Goal: Information Seeking & Learning: Learn about a topic

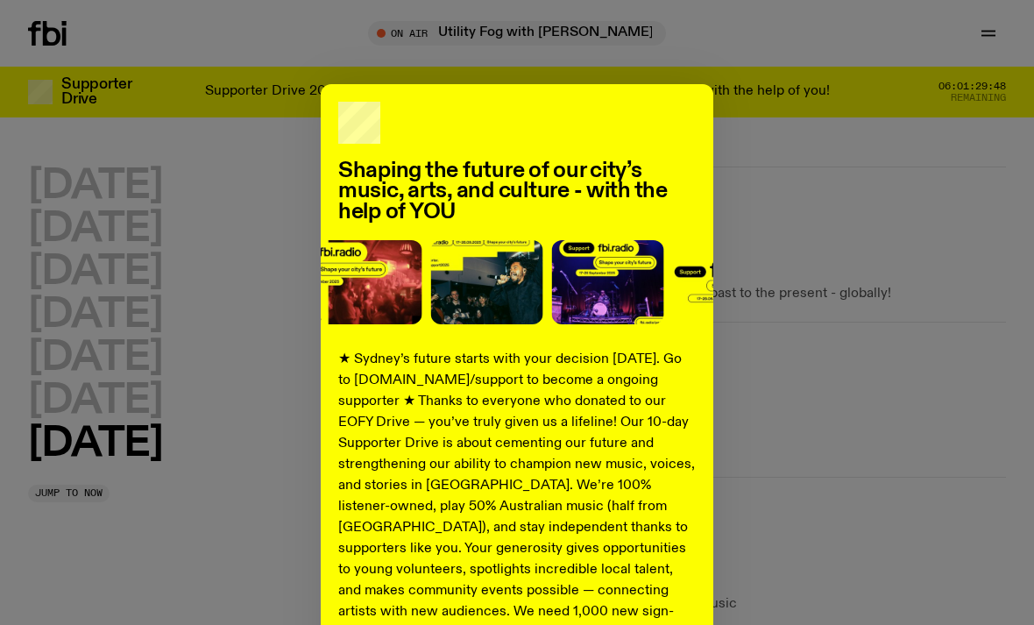
click at [692, 619] on p "★ Sydney’s future starts with your decision [DATE]. Go to [DOMAIN_NAME]/support…" at bounding box center [516, 527] width 357 height 357
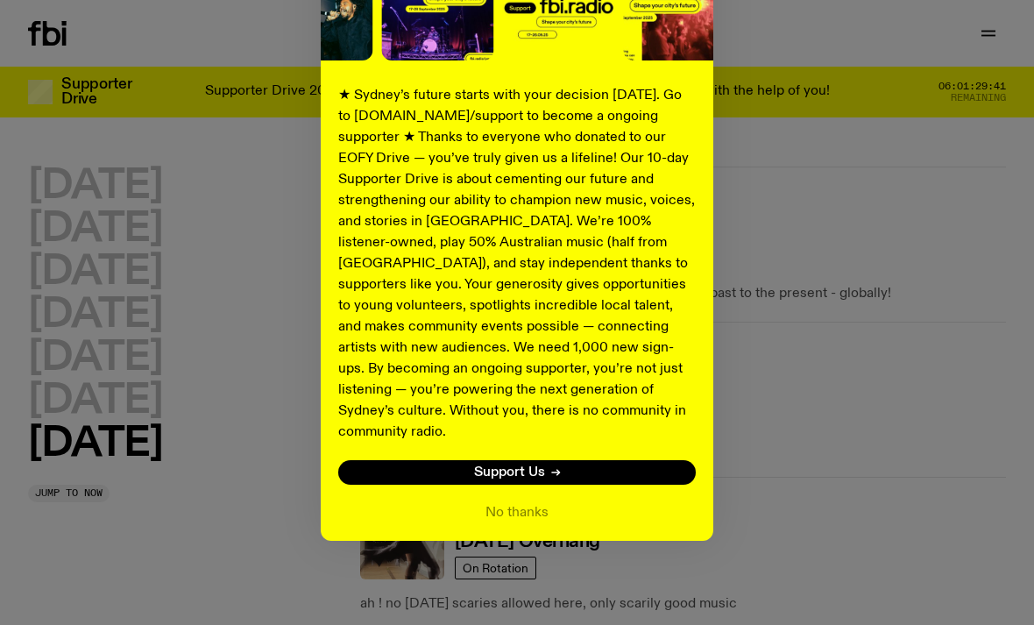
scroll to position [241, 0]
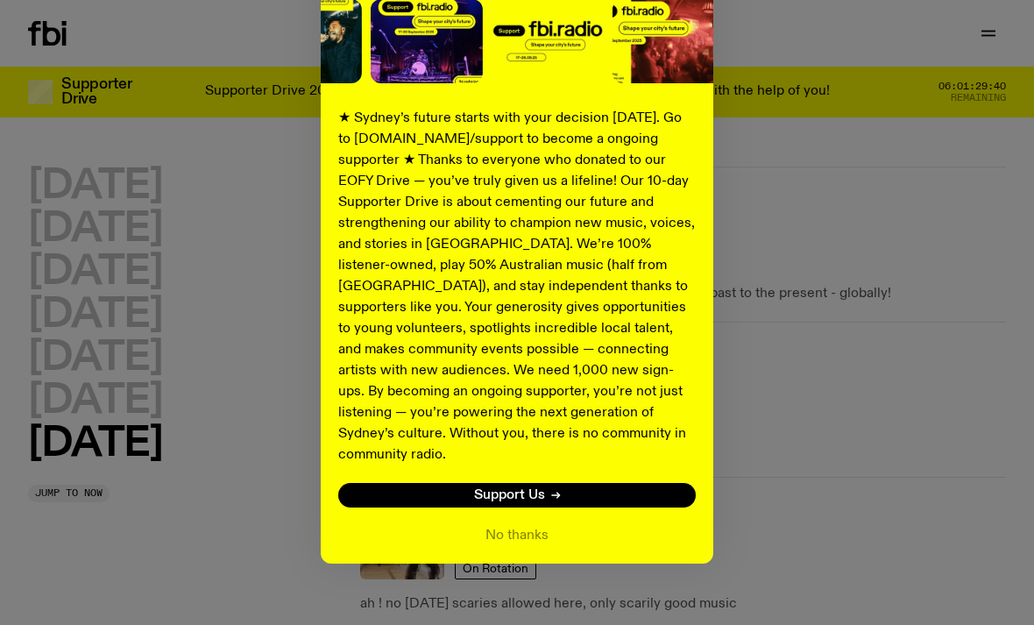
click at [532, 525] on button "No thanks" at bounding box center [516, 535] width 63 height 21
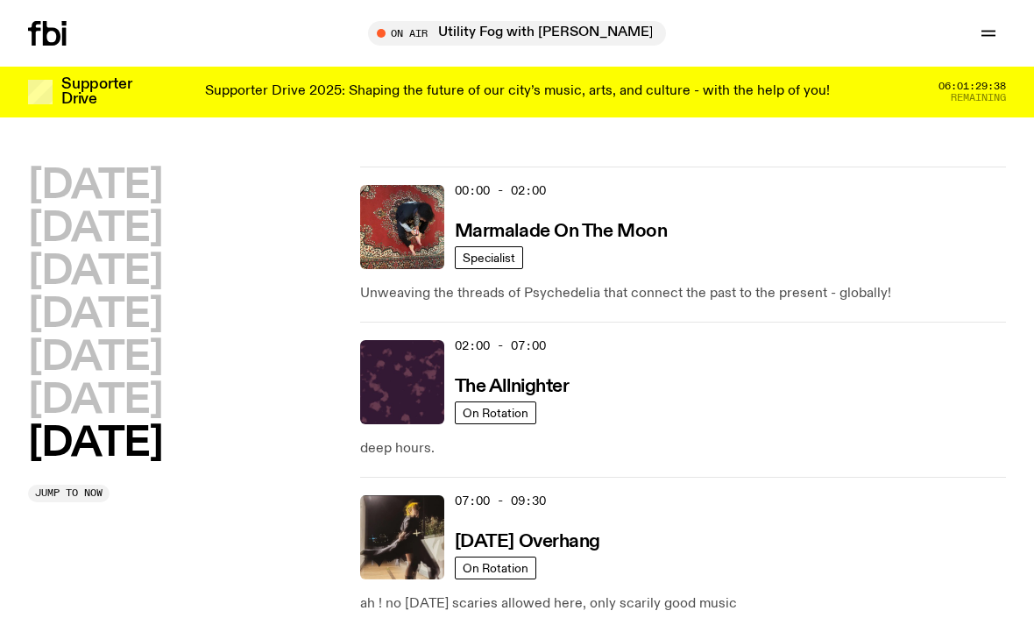
click at [67, 410] on h2 "[DATE]" at bounding box center [95, 400] width 134 height 39
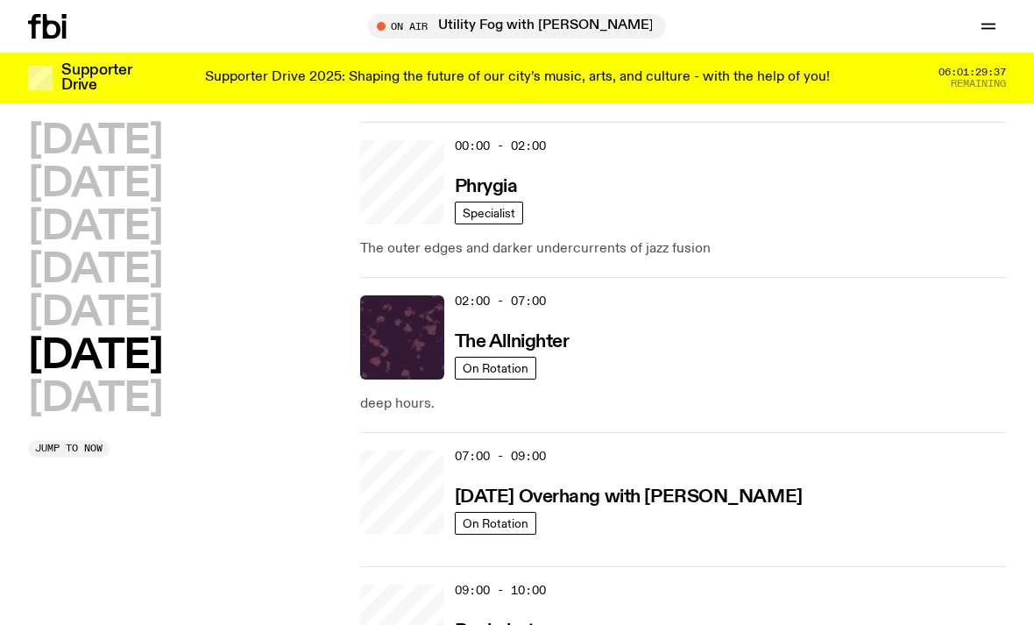
scroll to position [49, 0]
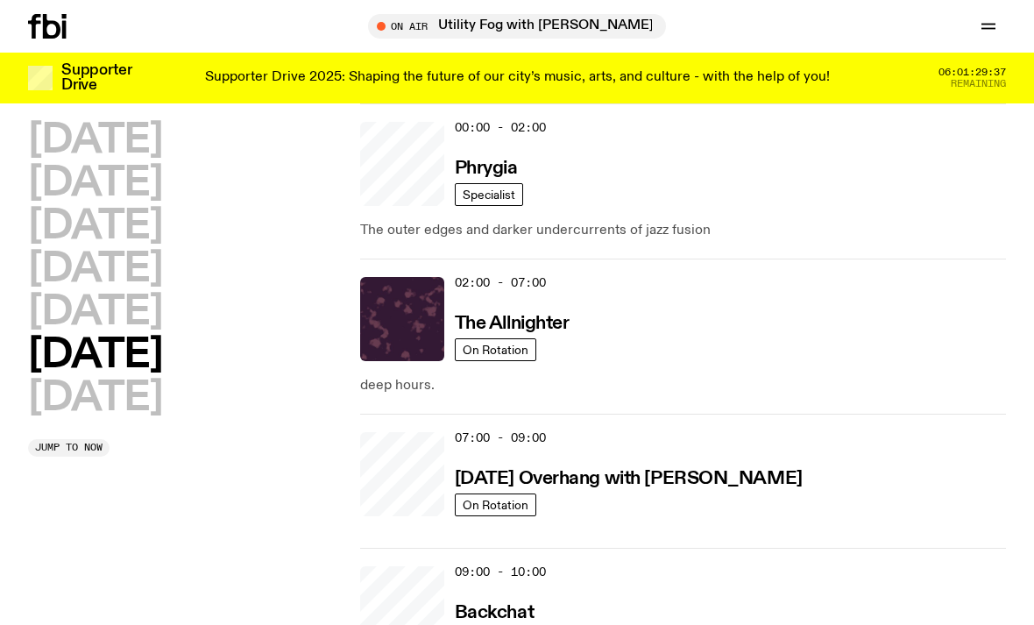
click at [70, 315] on h2 "[DATE]" at bounding box center [95, 312] width 134 height 39
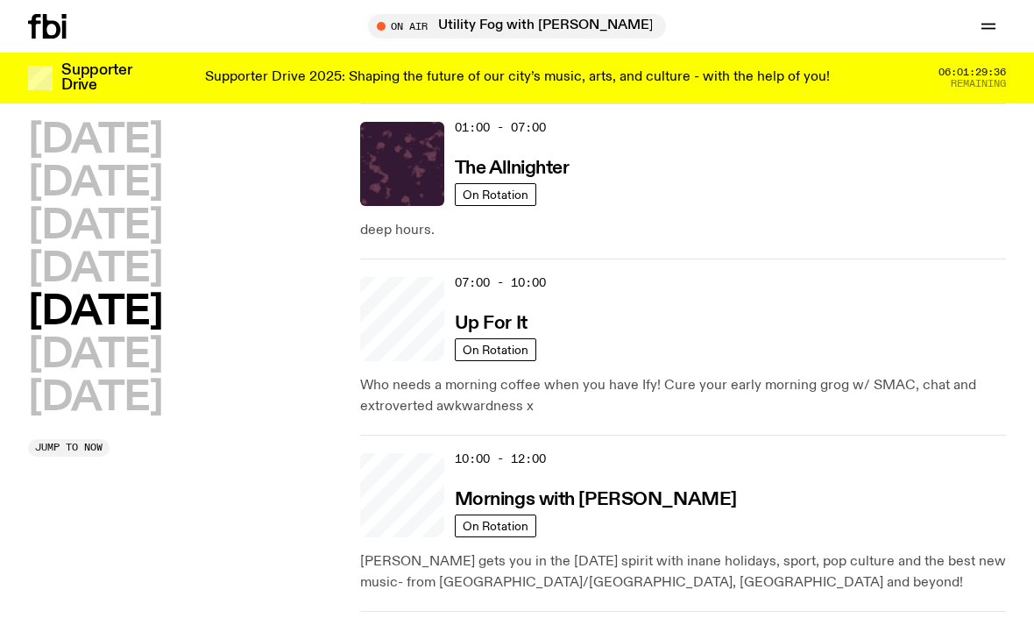
click at [59, 278] on h2 "[DATE]" at bounding box center [95, 269] width 134 height 39
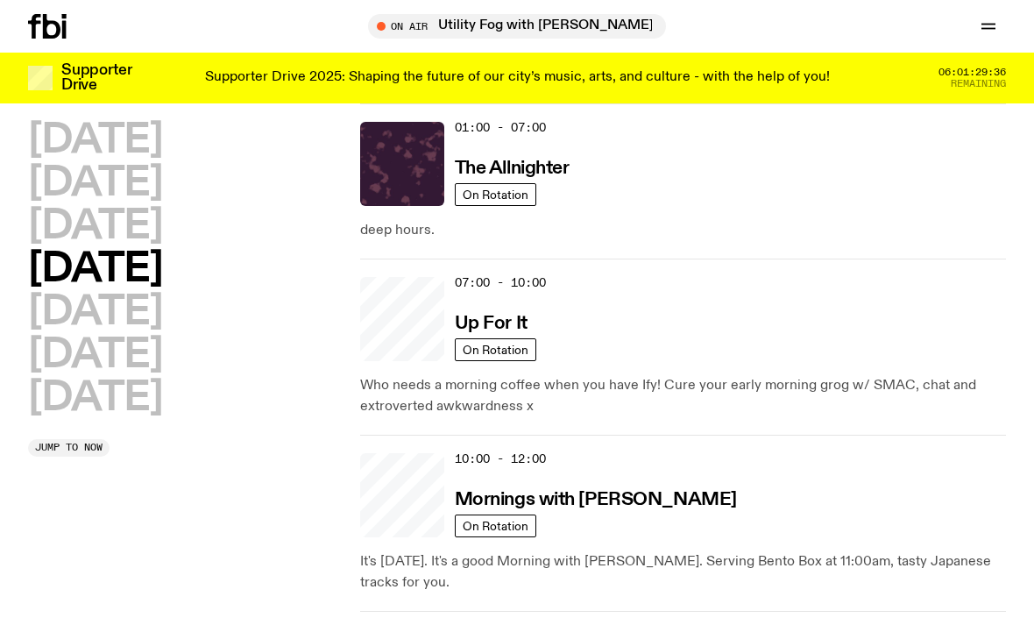
click at [59, 251] on h2 "[DATE]" at bounding box center [95, 269] width 134 height 39
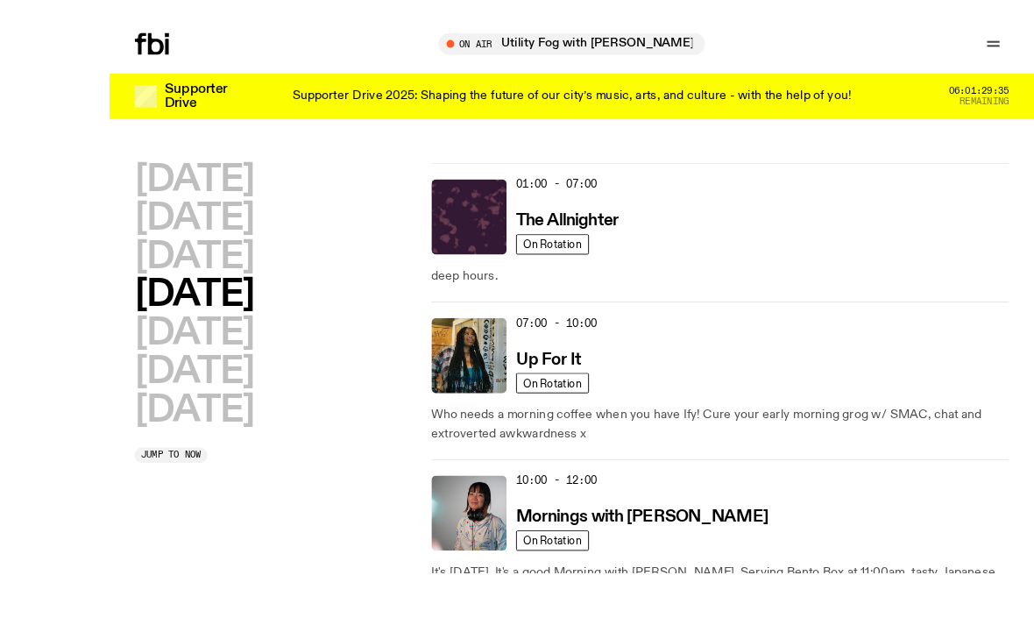
scroll to position [25, 0]
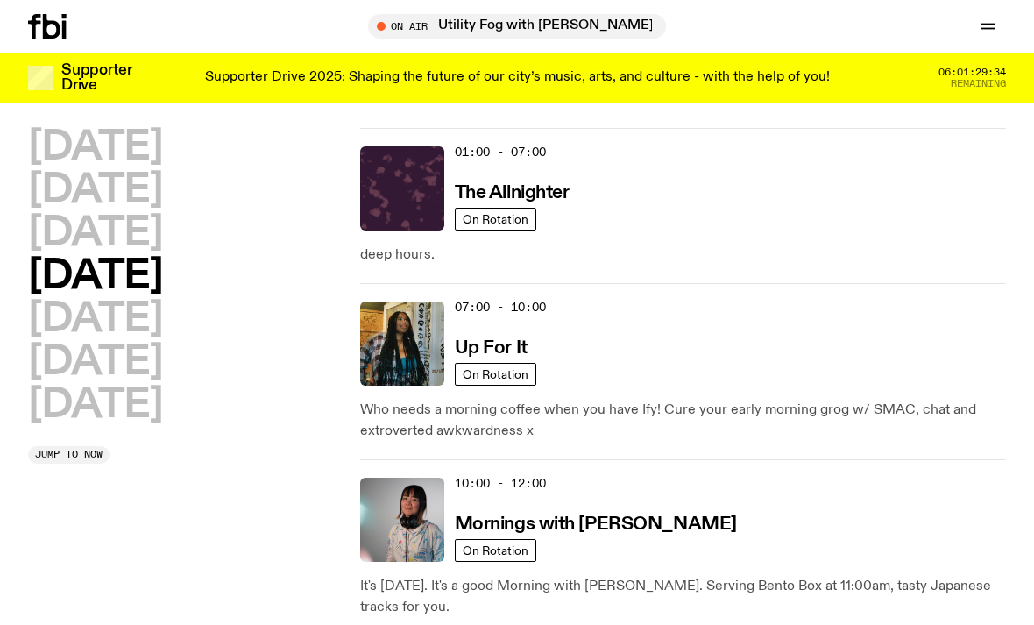
click at [985, 25] on icon "button" at bounding box center [988, 25] width 14 height 0
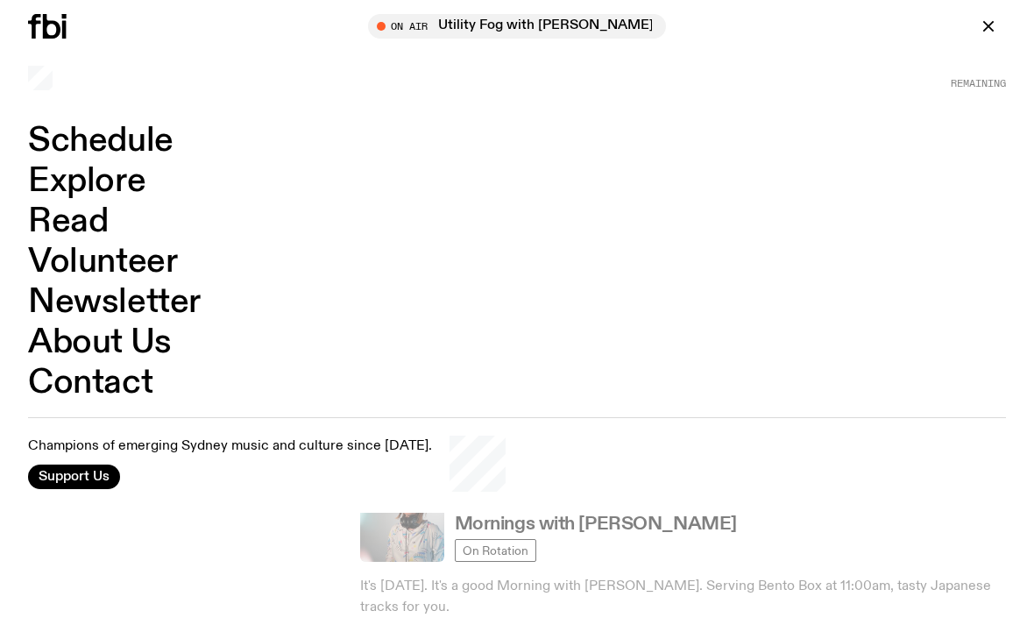
click at [52, 175] on link "Explore" at bounding box center [86, 181] width 117 height 33
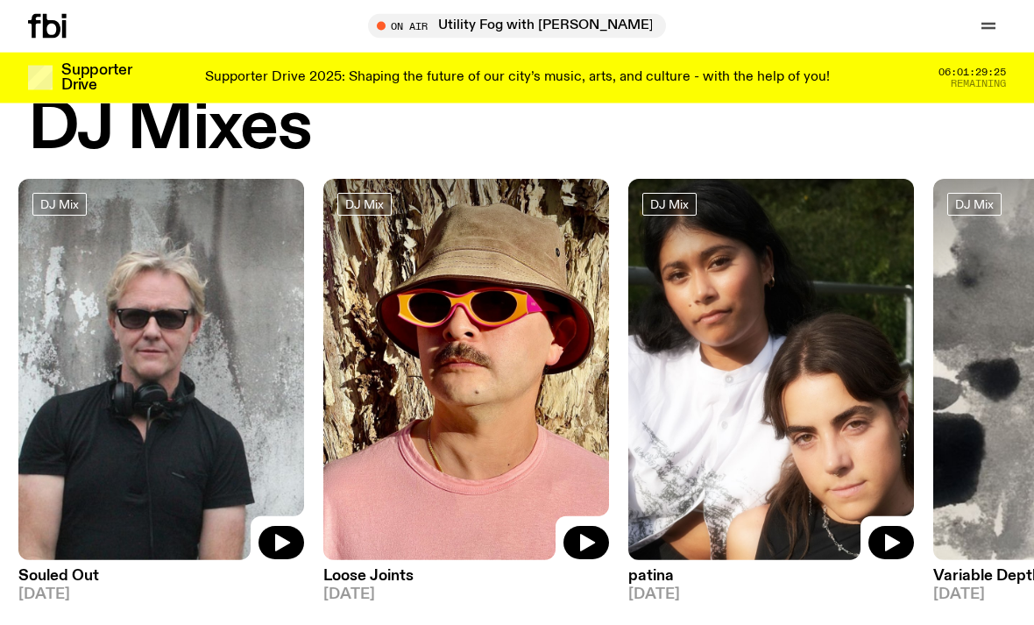
scroll to position [58, 0]
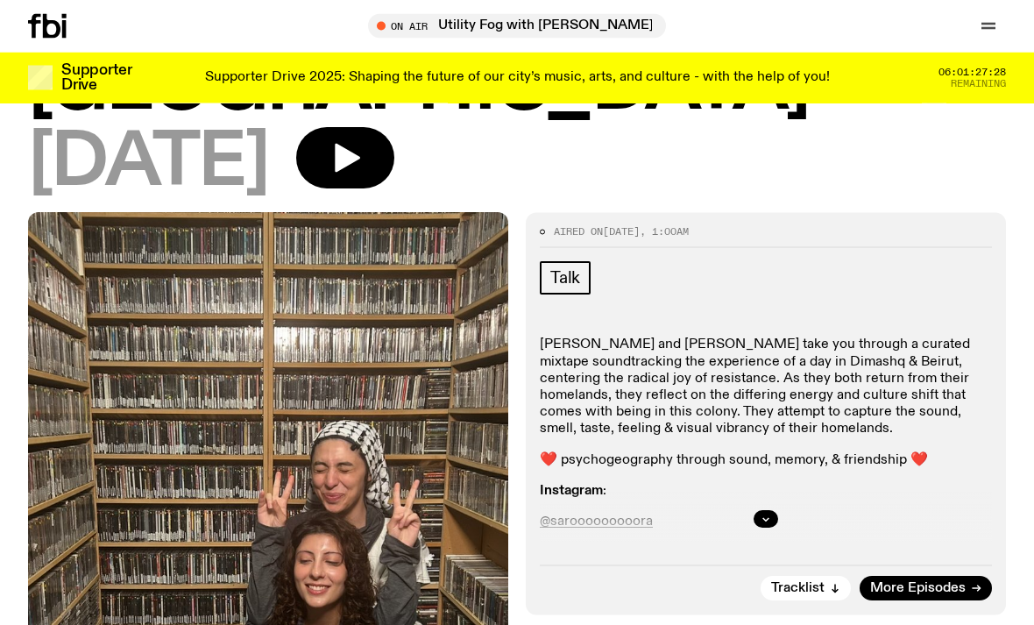
scroll to position [244, 0]
click at [822, 576] on button "Tracklist" at bounding box center [805, 588] width 90 height 25
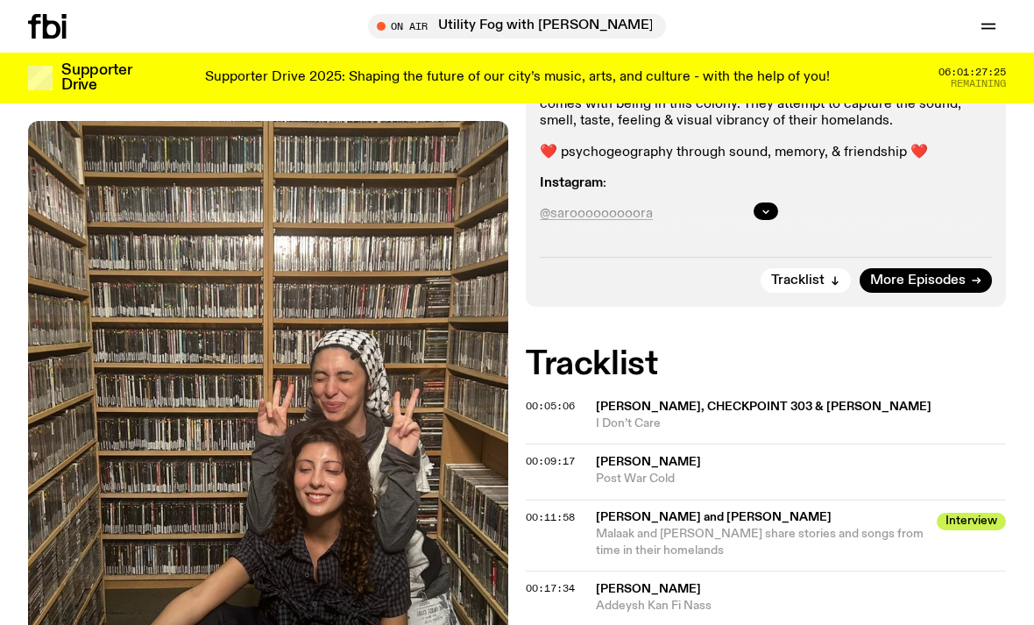
scroll to position [725, 0]
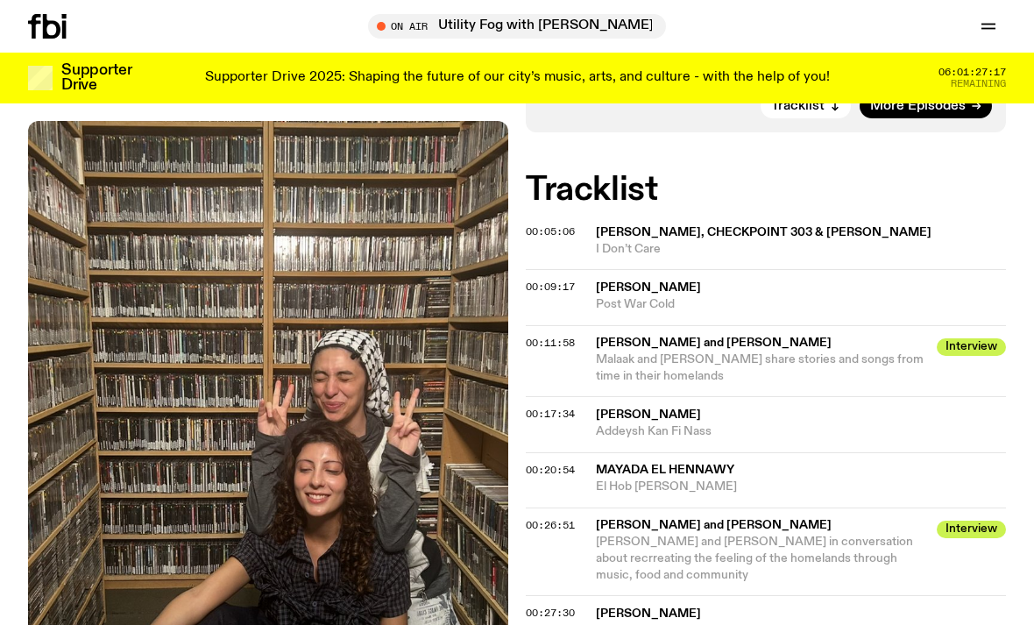
click at [890, 407] on span "Fairuz" at bounding box center [801, 415] width 410 height 17
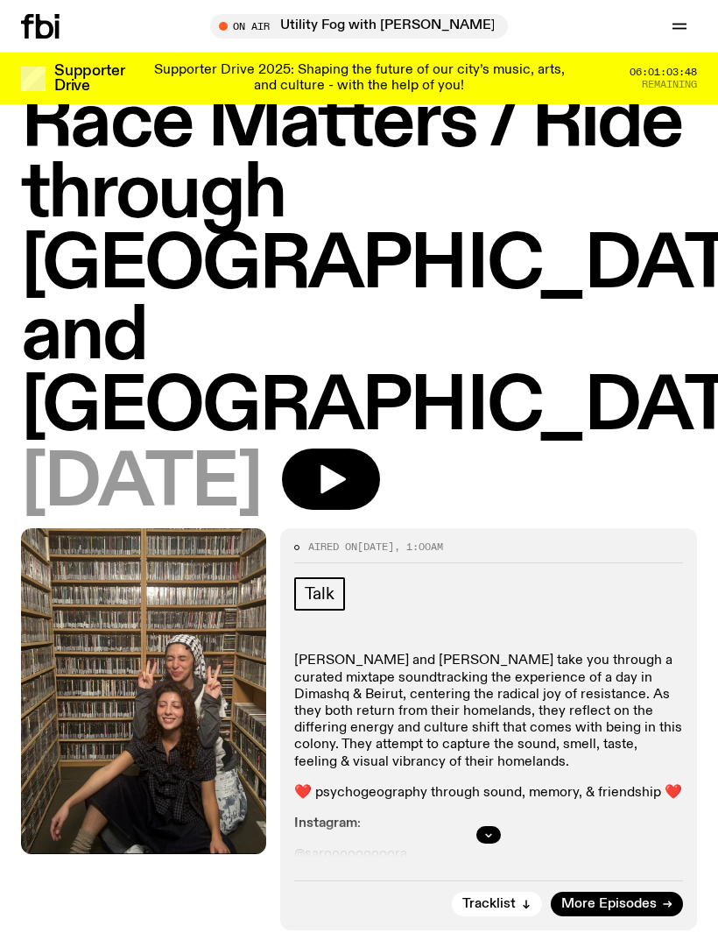
scroll to position [0, 0]
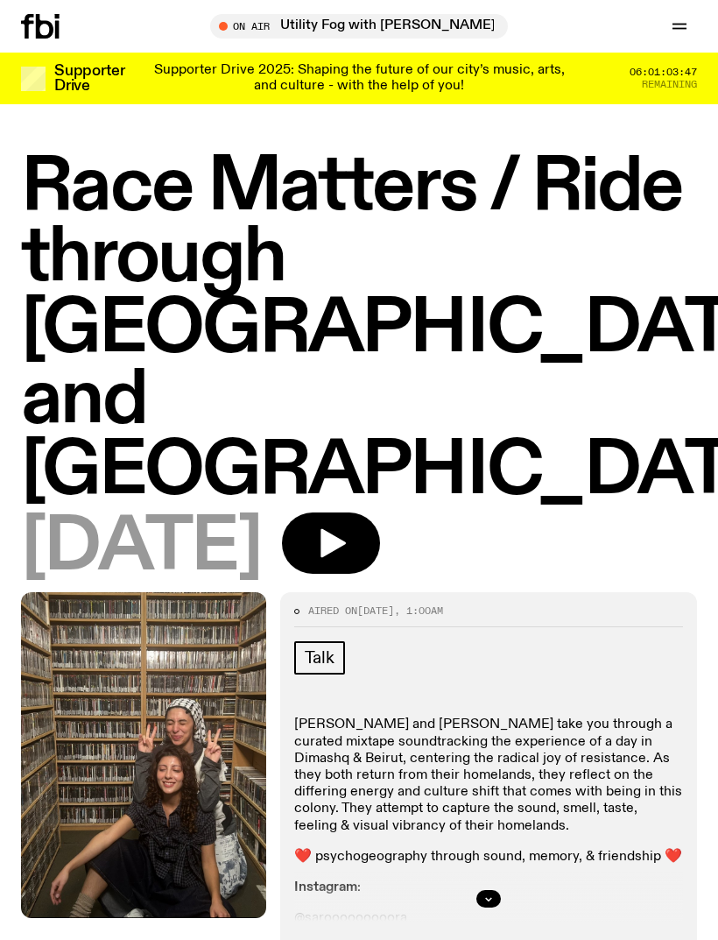
click at [349, 526] on icon "button" at bounding box center [331, 543] width 35 height 35
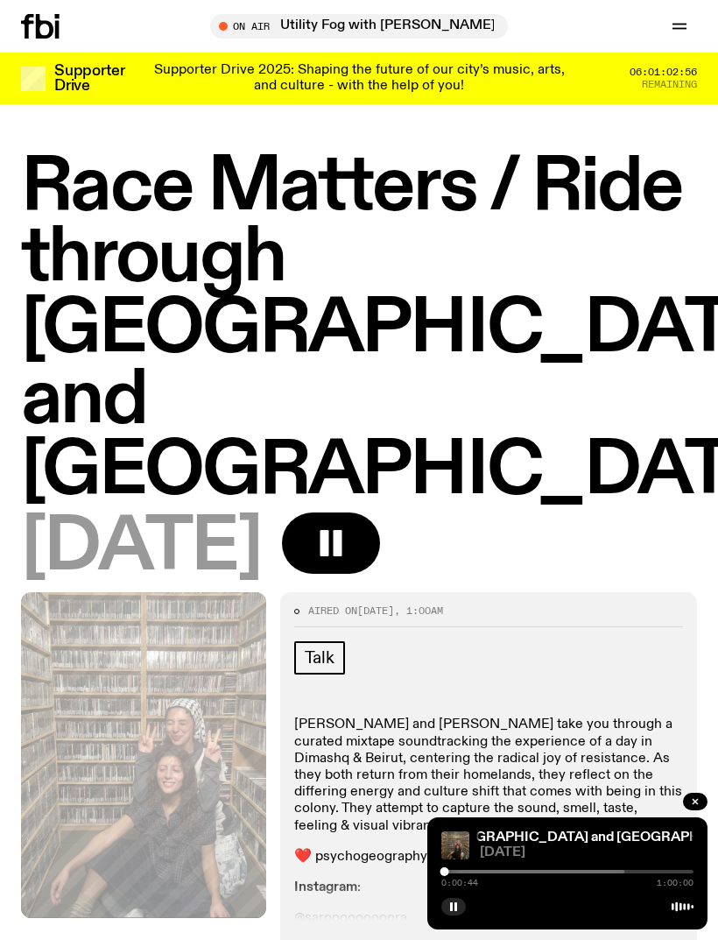
click at [573, 624] on link "Race Matters / Ride through [GEOGRAPHIC_DATA] and [GEOGRAPHIC_DATA]" at bounding box center [512, 838] width 504 height 14
click at [610, 624] on div at bounding box center [568, 905] width 252 height 21
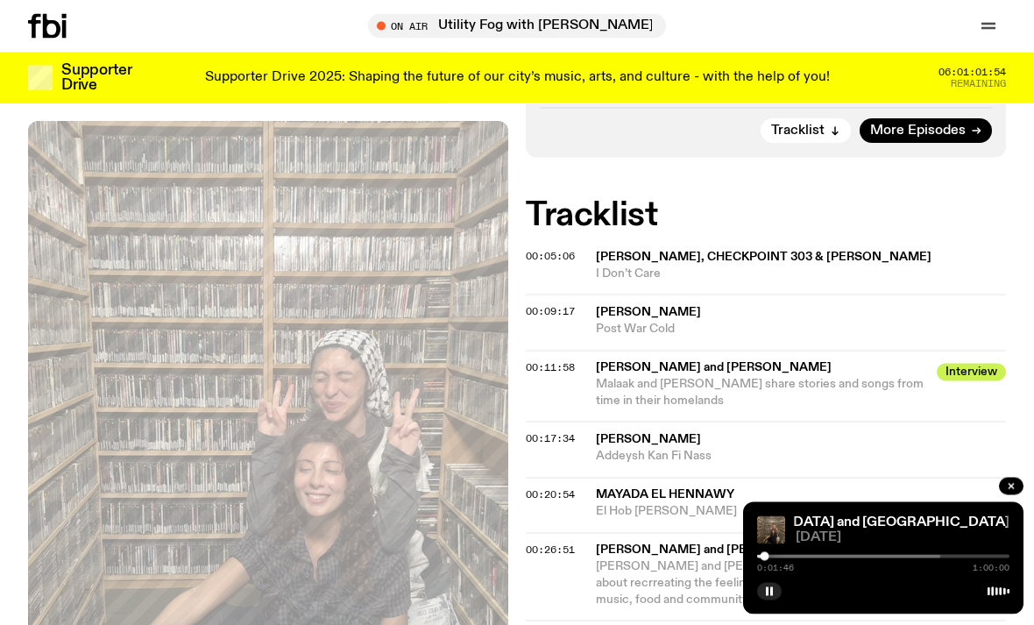
scroll to position [703, 0]
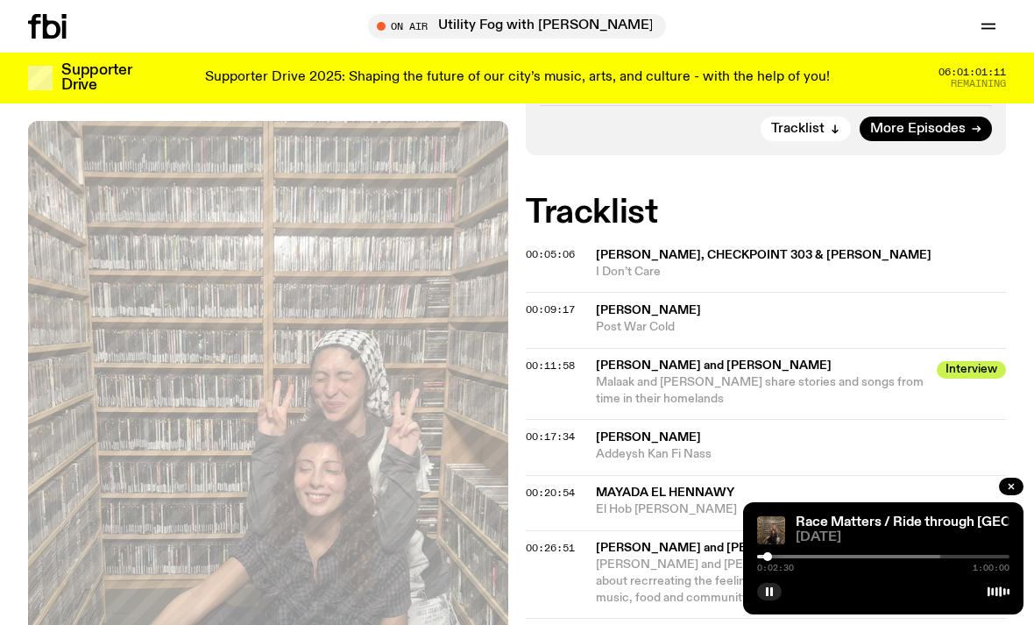
click at [868, 600] on div at bounding box center [883, 589] width 252 height 21
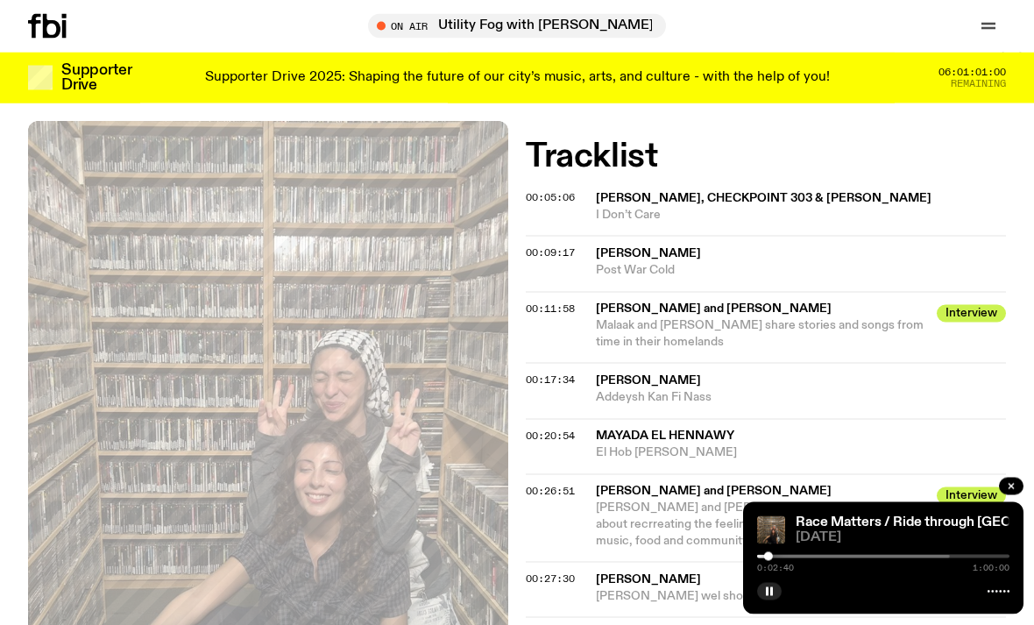
scroll to position [760, 0]
click at [908, 207] on span "I Don’t Care" at bounding box center [801, 215] width 410 height 17
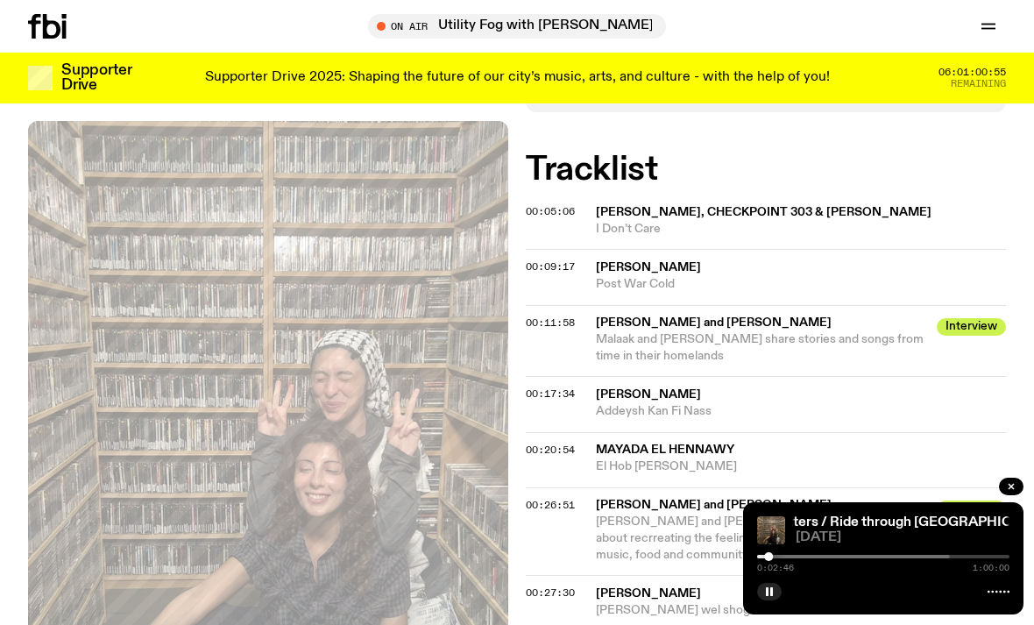
scroll to position [745, 0]
click at [1000, 600] on div at bounding box center [883, 589] width 252 height 21
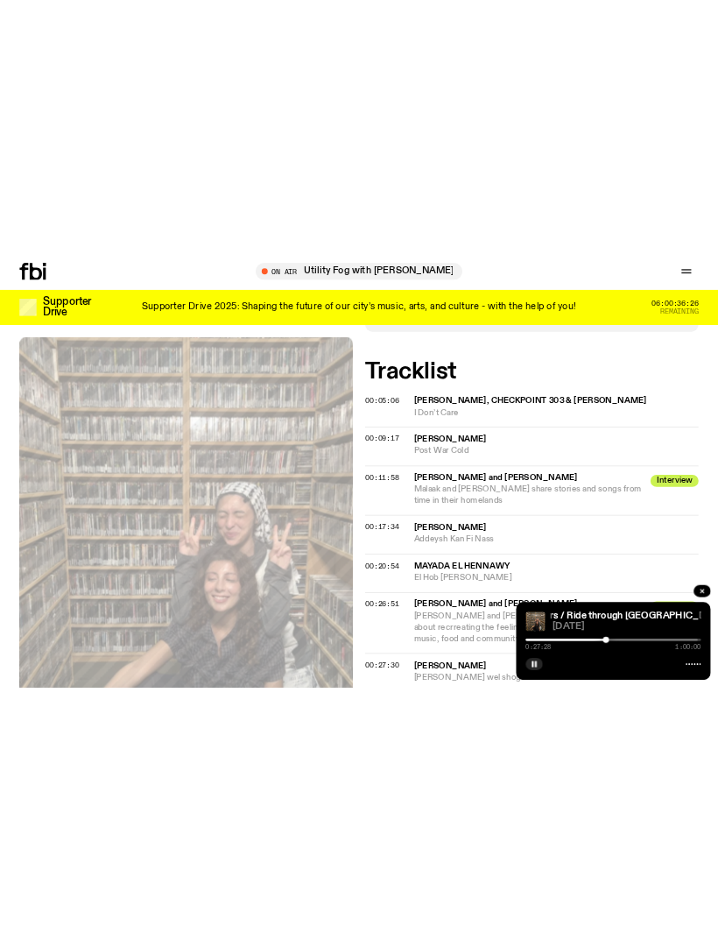
scroll to position [658, 0]
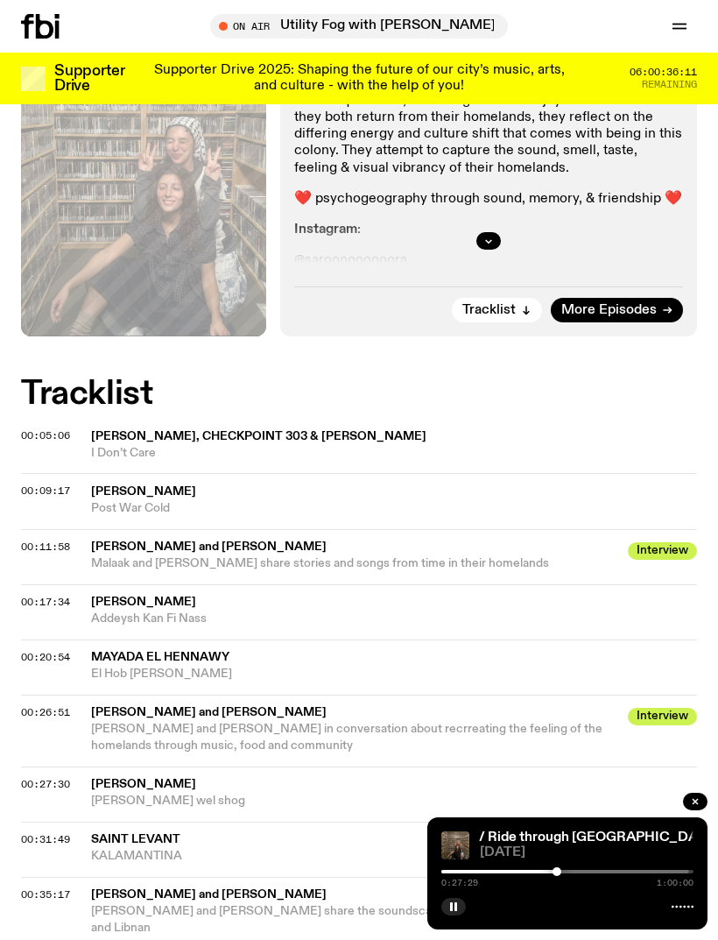
click at [463, 624] on button "button" at bounding box center [454, 907] width 25 height 18
